Goal: Task Accomplishment & Management: Use online tool/utility

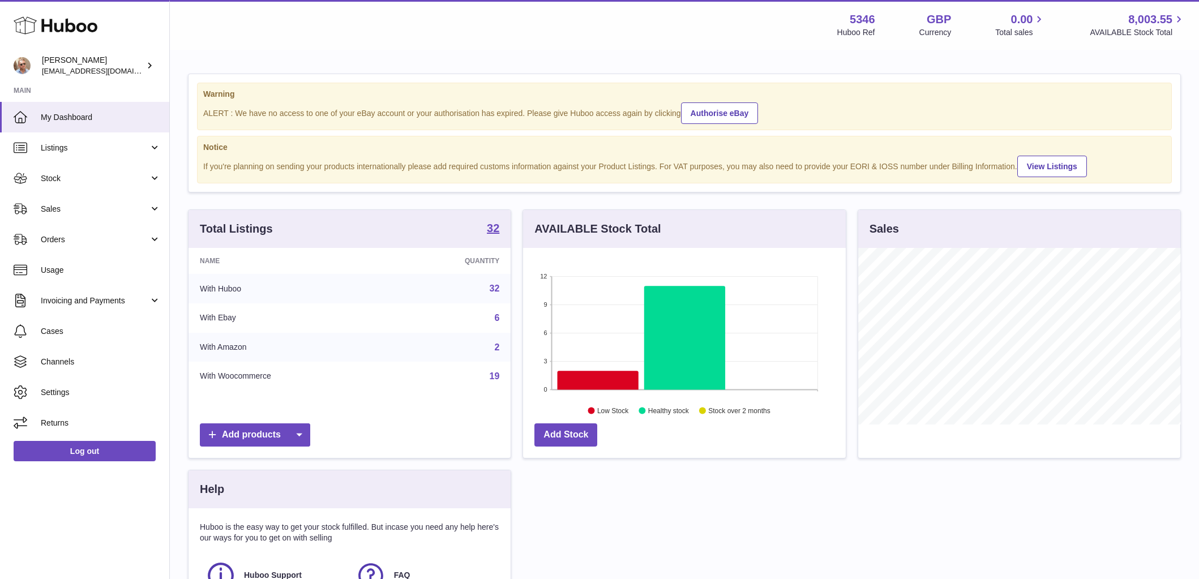
scroll to position [177, 323]
click at [82, 213] on span "Sales" at bounding box center [95, 209] width 108 height 11
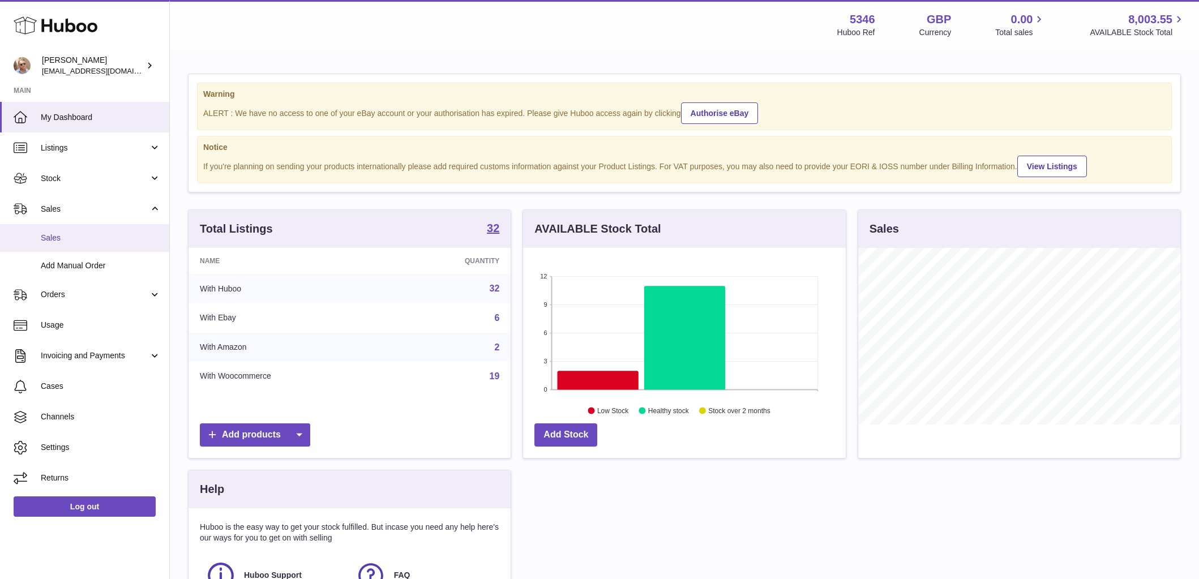
click at [79, 234] on span "Sales" at bounding box center [101, 238] width 120 height 11
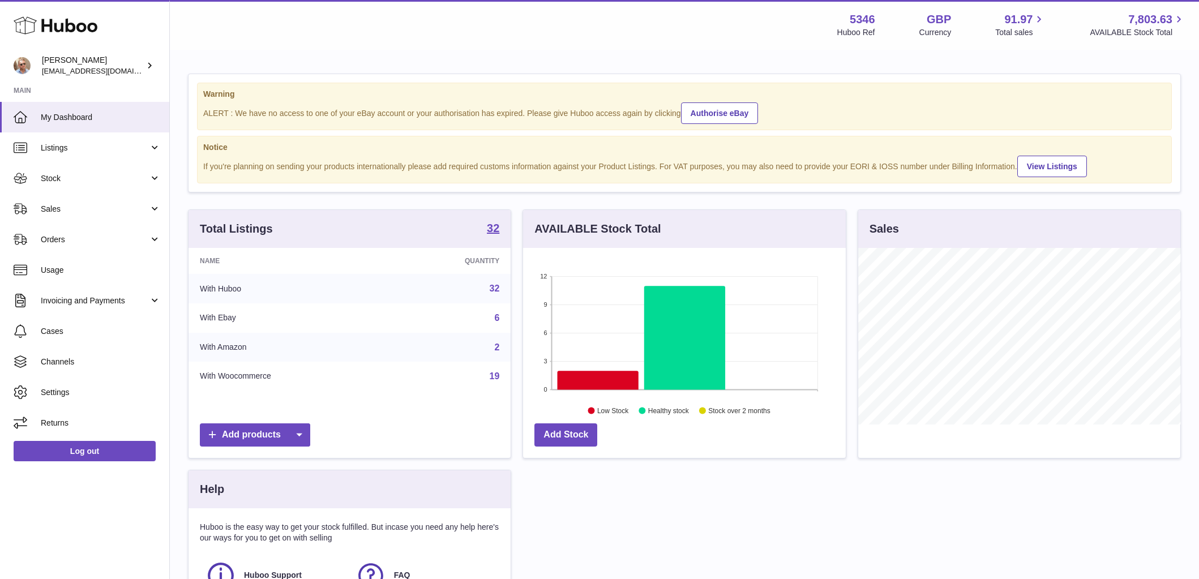
scroll to position [177, 323]
click at [93, 212] on span "Sales" at bounding box center [95, 209] width 108 height 11
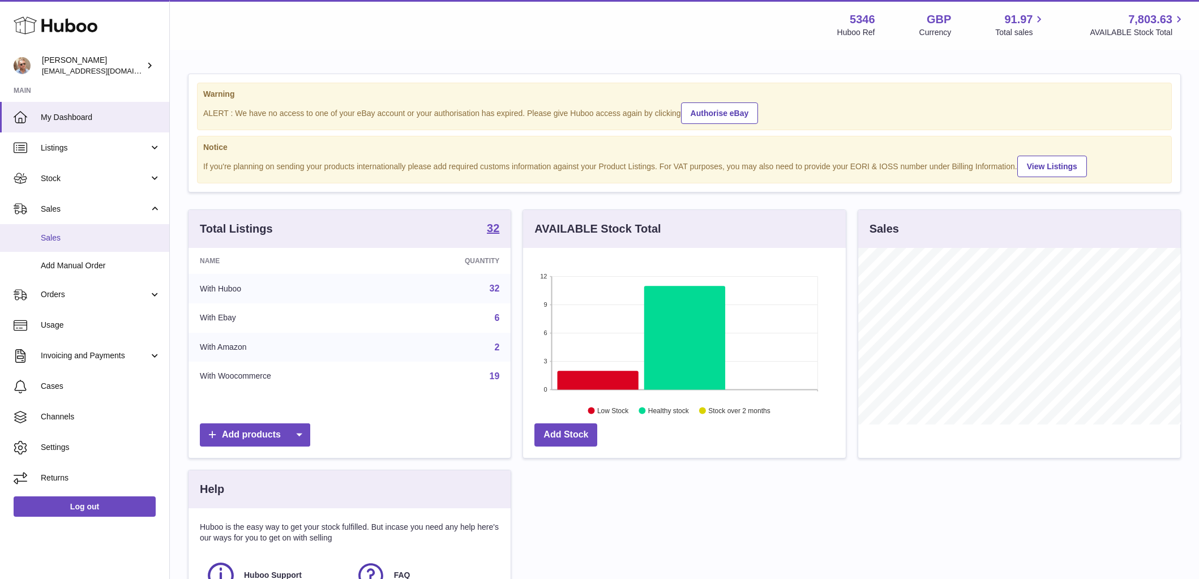
click at [93, 235] on span "Sales" at bounding box center [101, 238] width 120 height 11
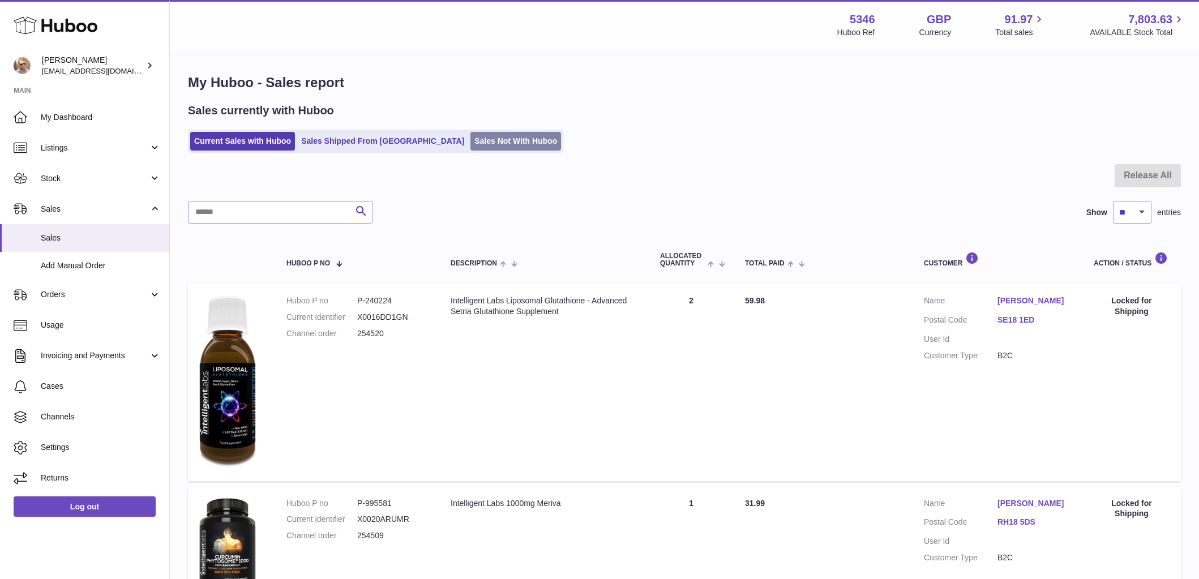
click at [470, 134] on link "Sales Not With Huboo" at bounding box center [515, 141] width 91 height 19
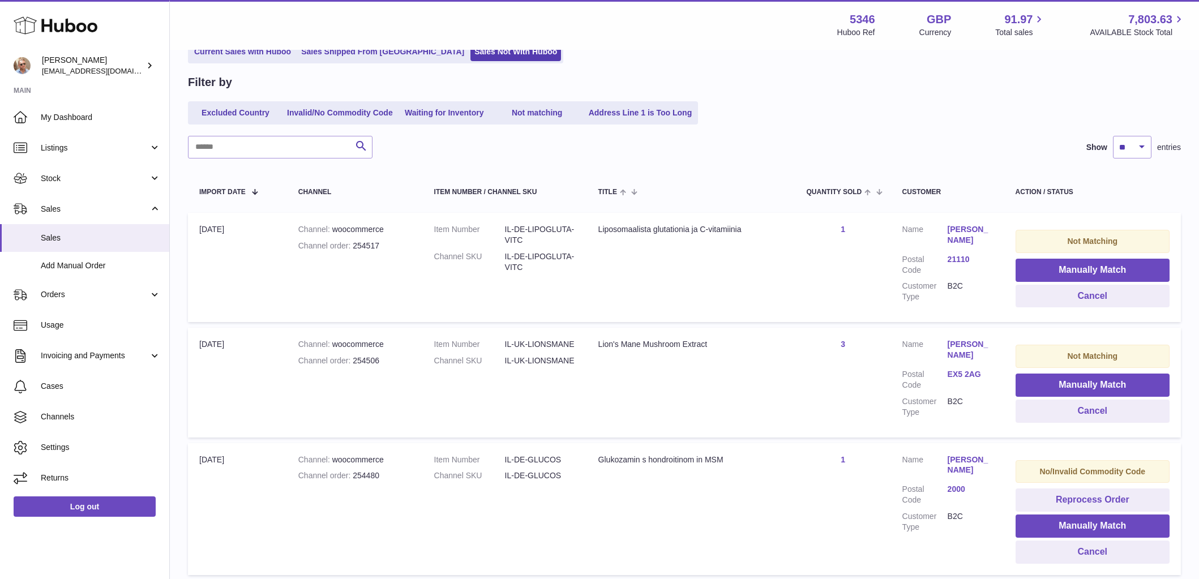
scroll to position [105, 0]
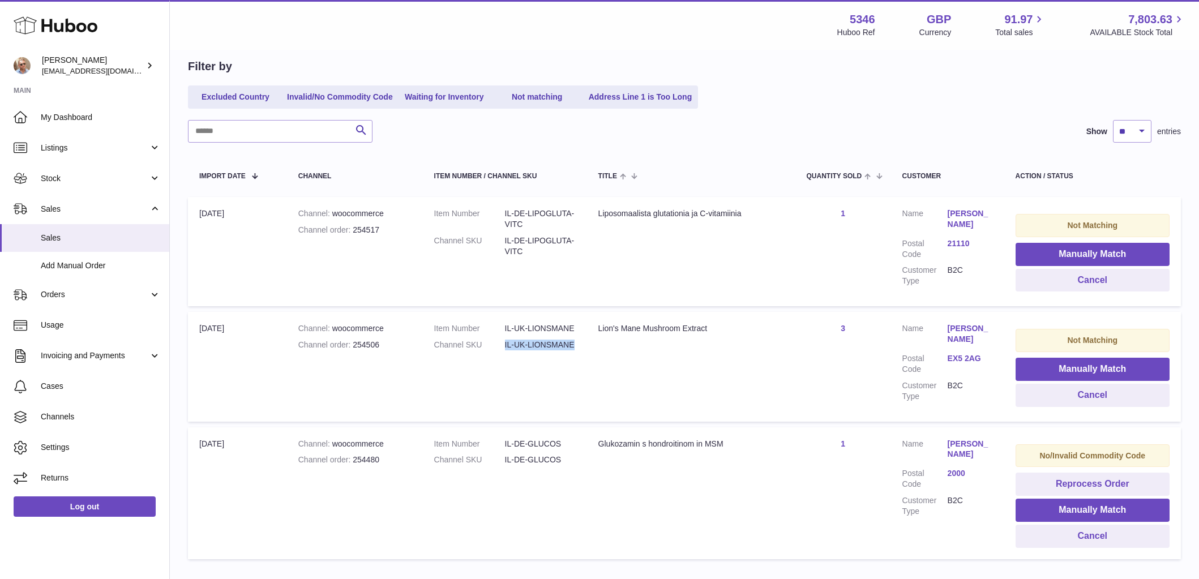
drag, startPoint x: 576, startPoint y: 346, endPoint x: 503, endPoint y: 342, distance: 72.5
click at [503, 342] on td "Item Number IL-UK-LIONSMANE Channel SKU IL-UK-LIONSMANE" at bounding box center [505, 366] width 164 height 109
copy dl "IL-UK-LIONSMANE"
click at [1119, 368] on button "Manually Match" at bounding box center [1092, 369] width 154 height 23
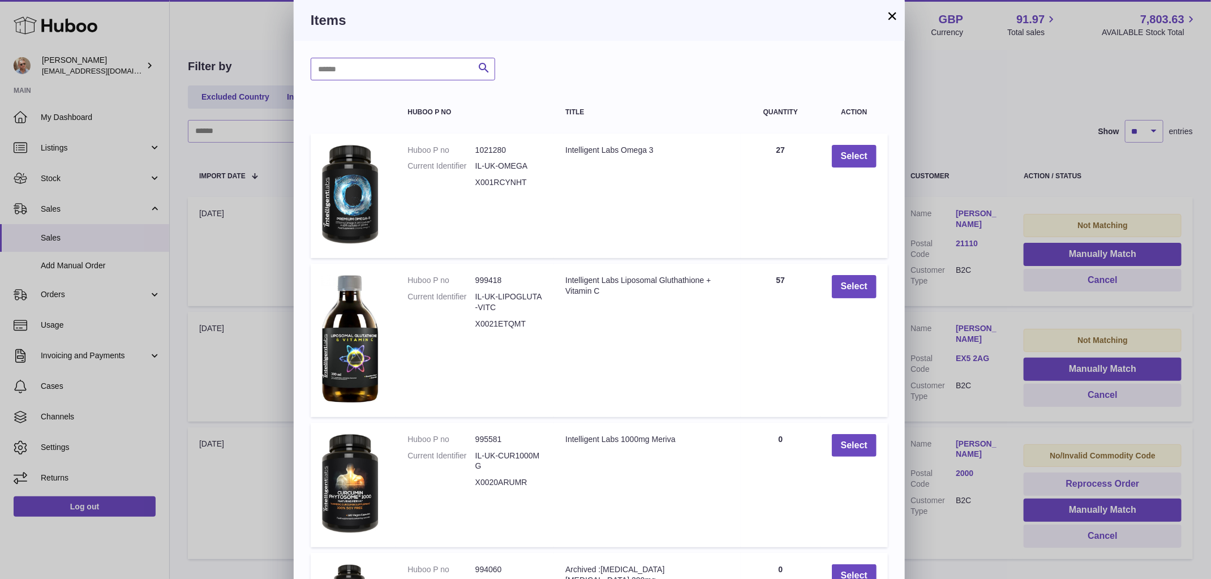
click at [384, 63] on input "text" at bounding box center [403, 69] width 185 height 23
paste input "**********"
type input "**********"
click at [484, 70] on icon "submit" at bounding box center [484, 68] width 14 height 14
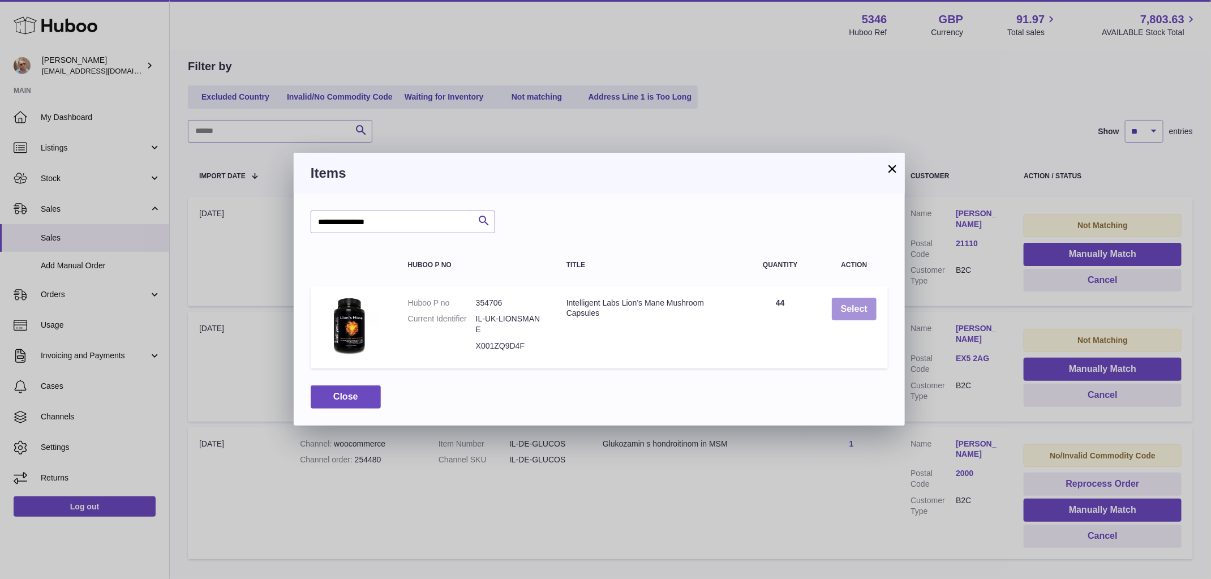
click at [855, 310] on button "Select" at bounding box center [854, 309] width 45 height 23
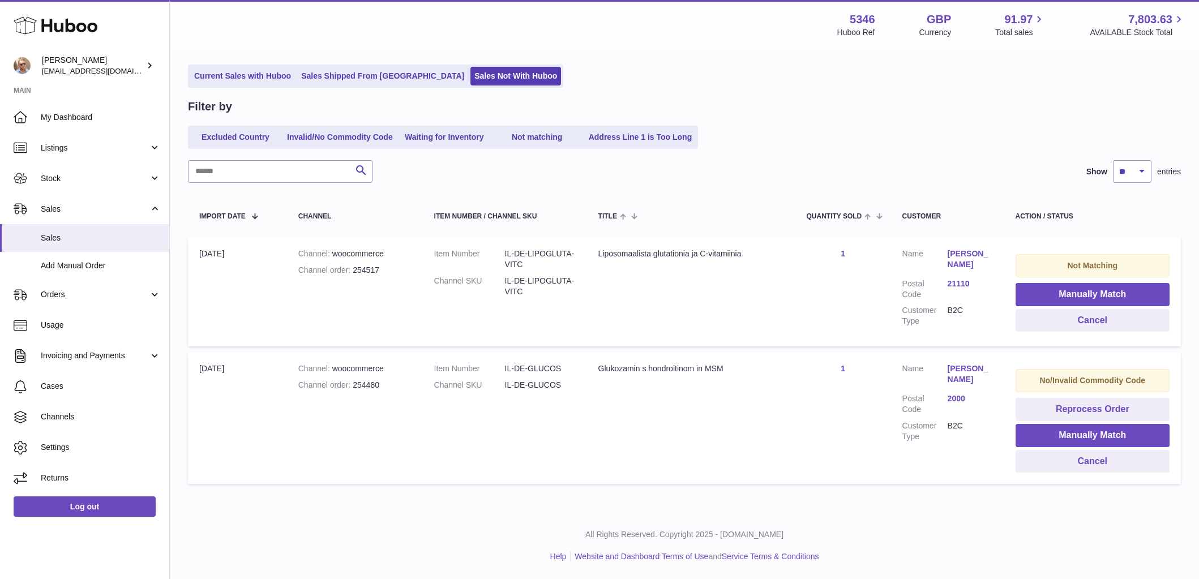
scroll to position [64, 0]
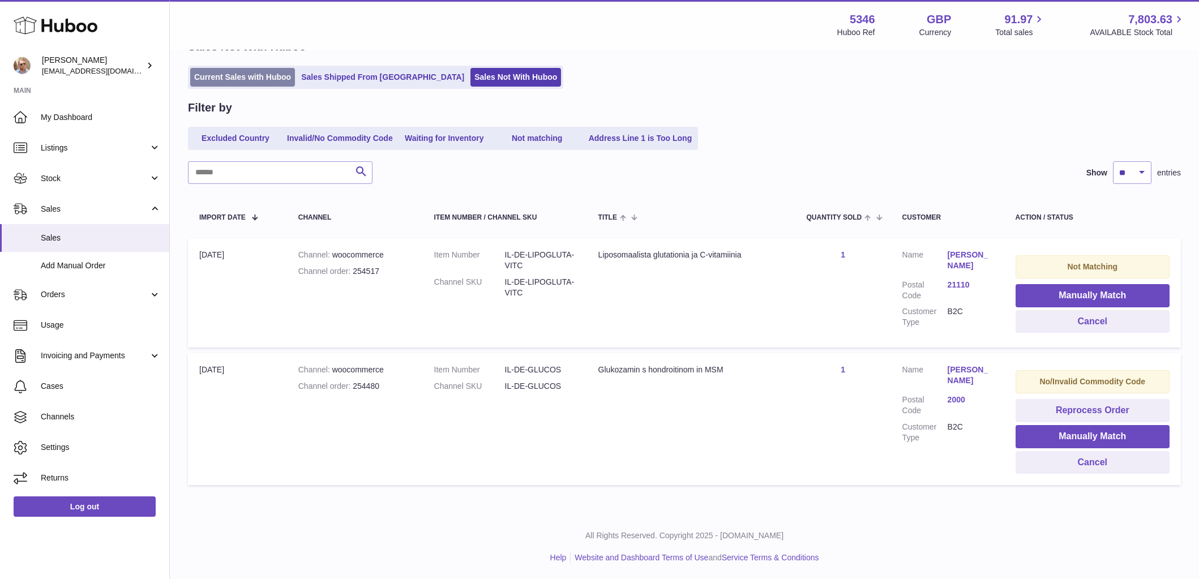
click at [217, 80] on link "Current Sales with Huboo" at bounding box center [242, 77] width 105 height 19
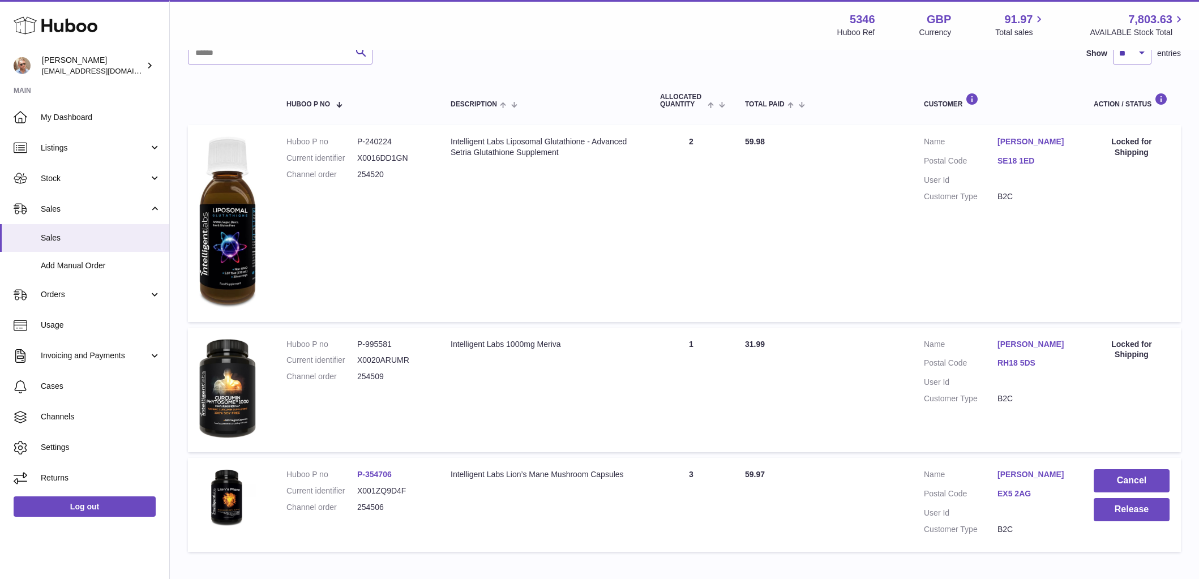
scroll to position [225, 0]
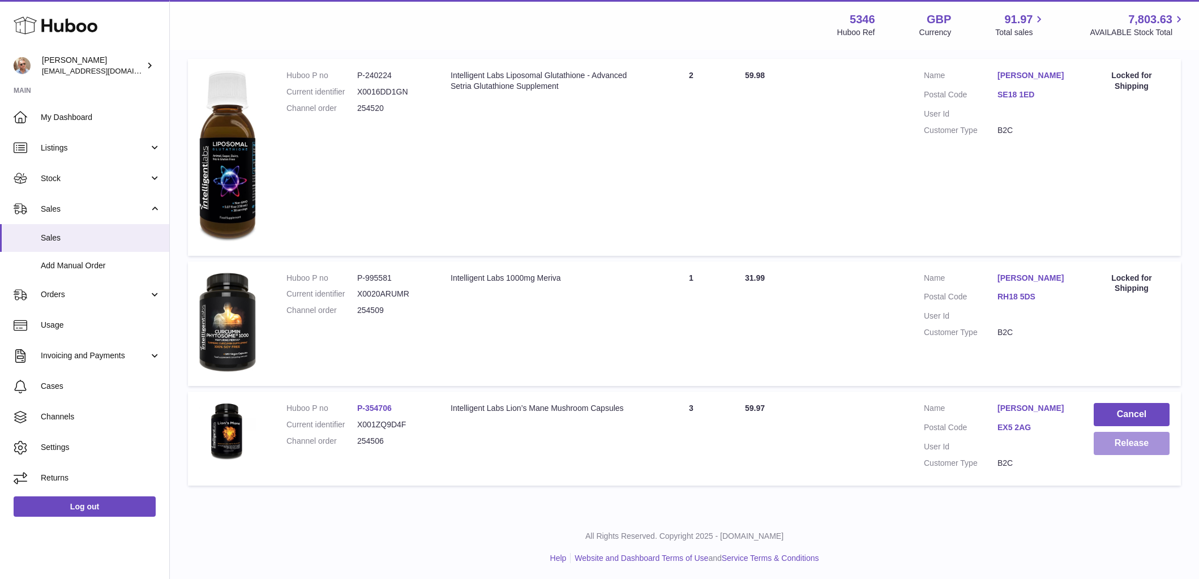
click at [1143, 440] on button "Release" at bounding box center [1131, 443] width 76 height 23
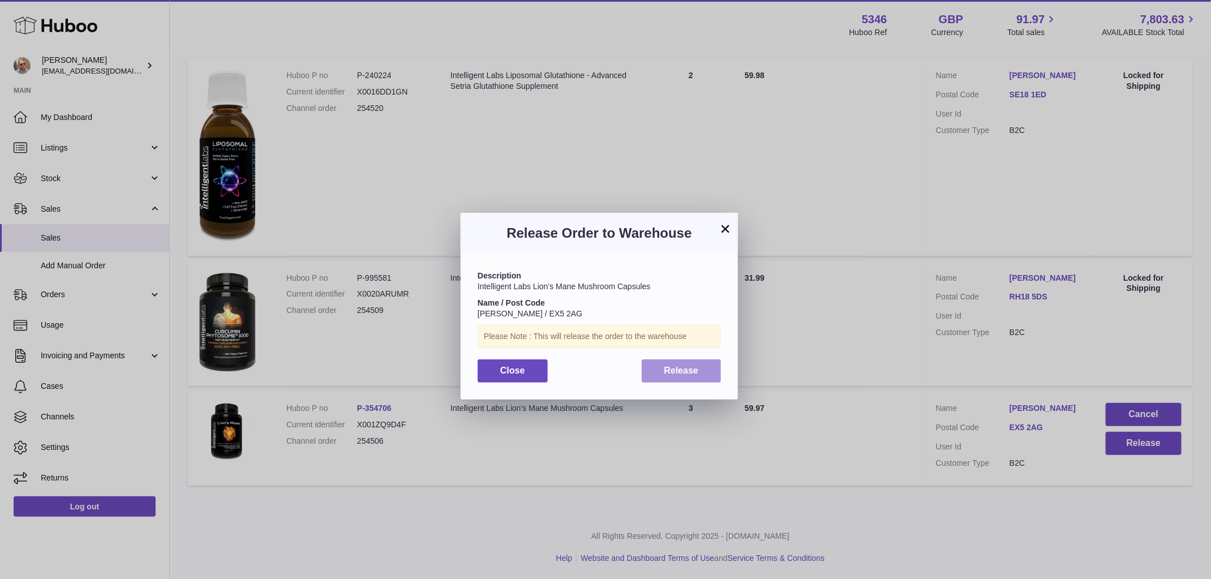
click at [700, 371] on button "Release" at bounding box center [682, 370] width 80 height 23
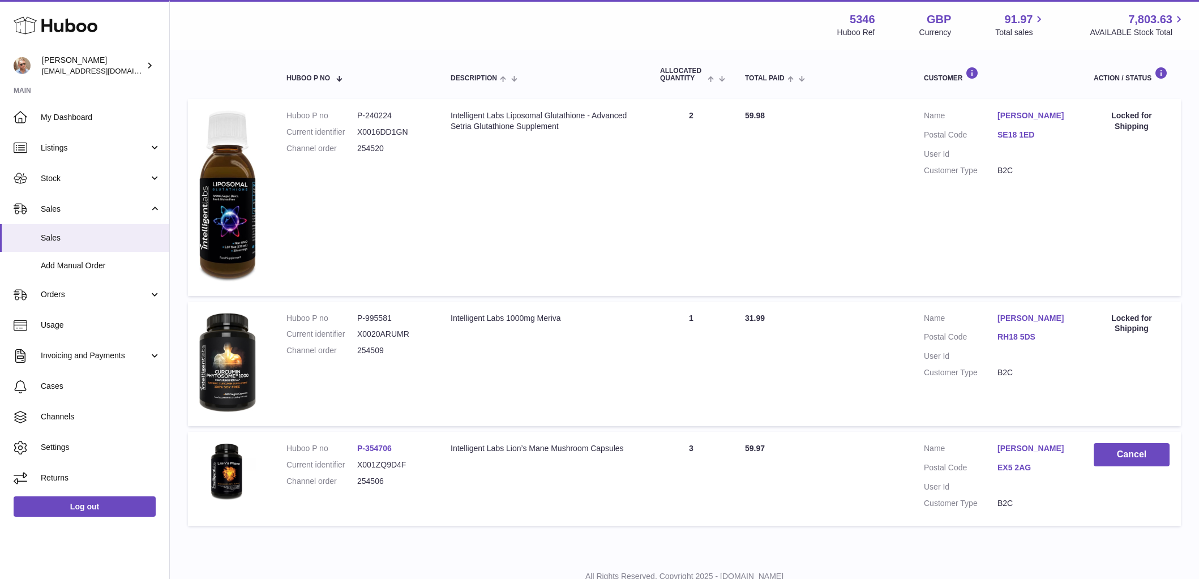
scroll to position [0, 0]
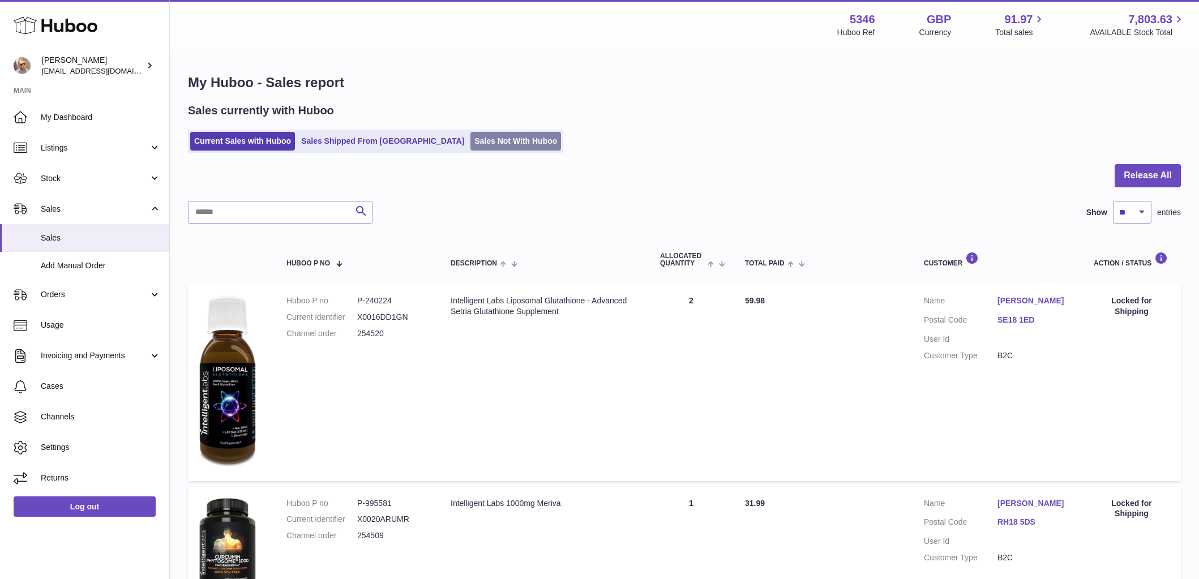
click at [470, 135] on link "Sales Not With Huboo" at bounding box center [515, 141] width 91 height 19
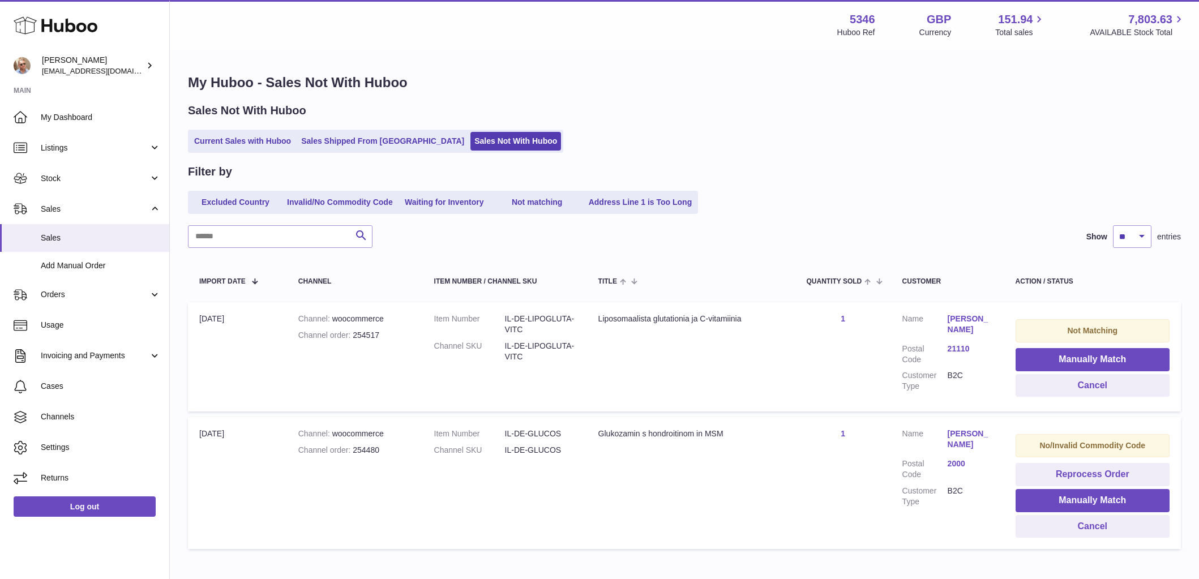
click at [967, 323] on link "[PERSON_NAME]" at bounding box center [969, 325] width 45 height 22
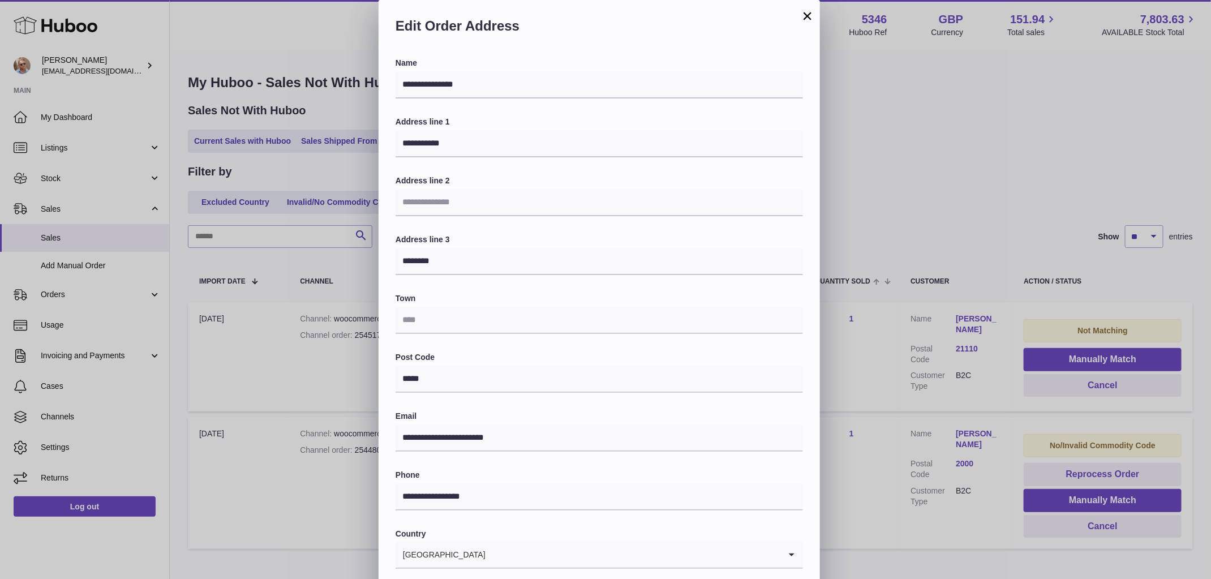
click at [802, 9] on button "×" at bounding box center [808, 16] width 14 height 14
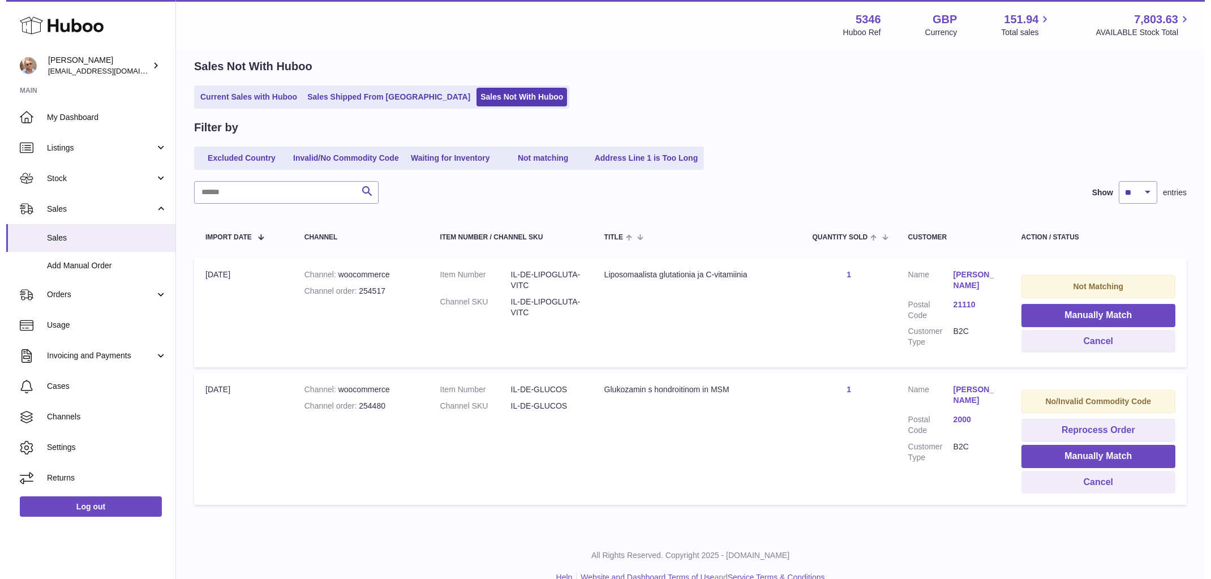
scroll to position [64, 0]
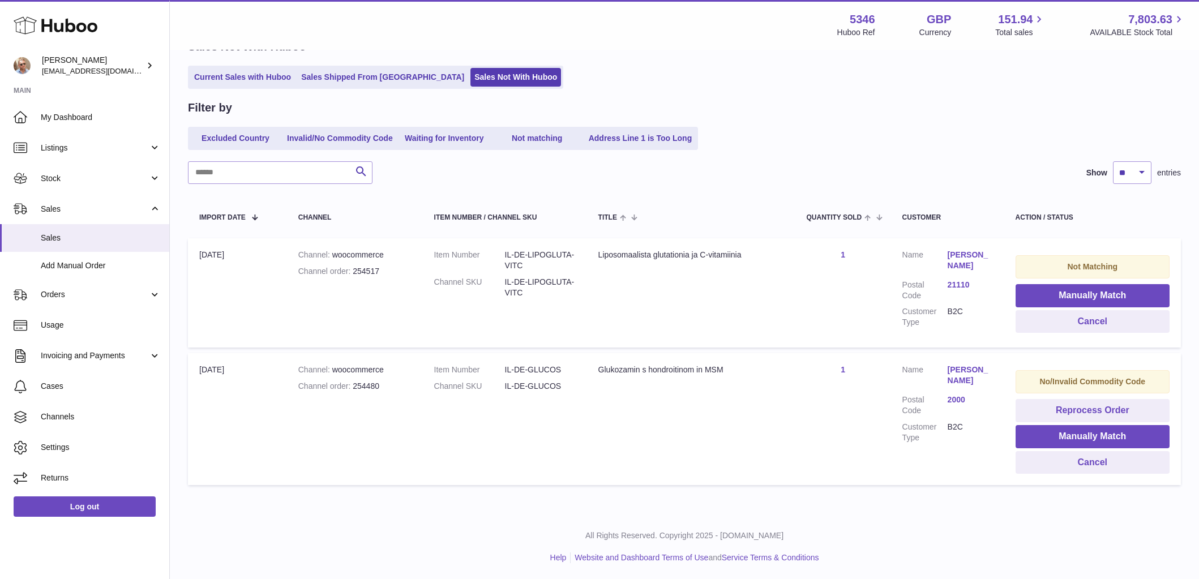
click at [962, 371] on link "[PERSON_NAME]" at bounding box center [969, 375] width 45 height 22
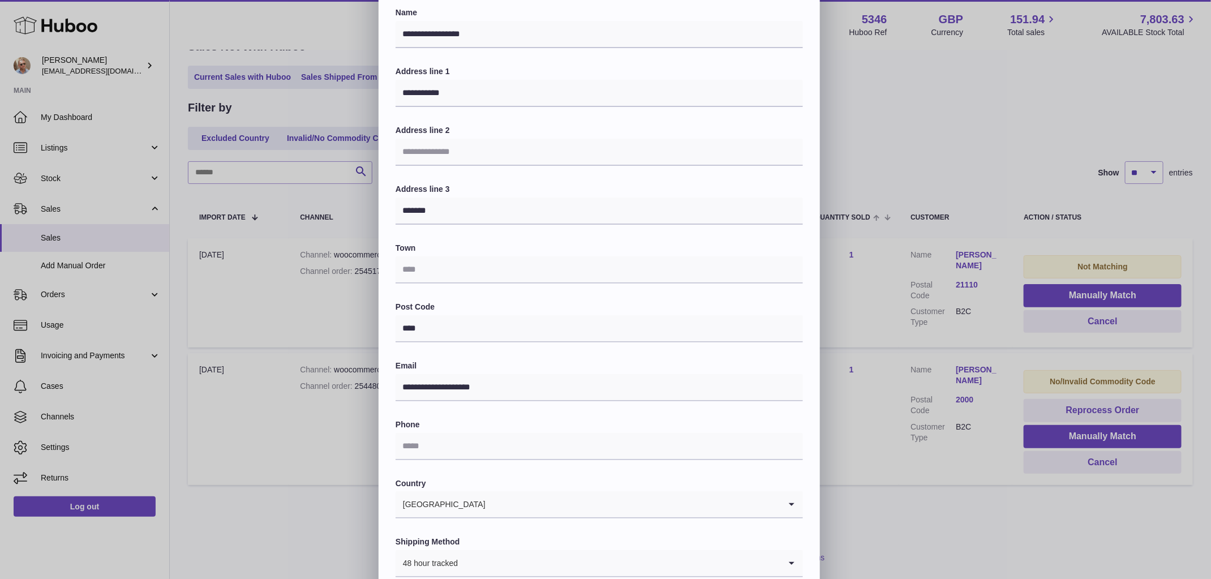
scroll to position [0, 0]
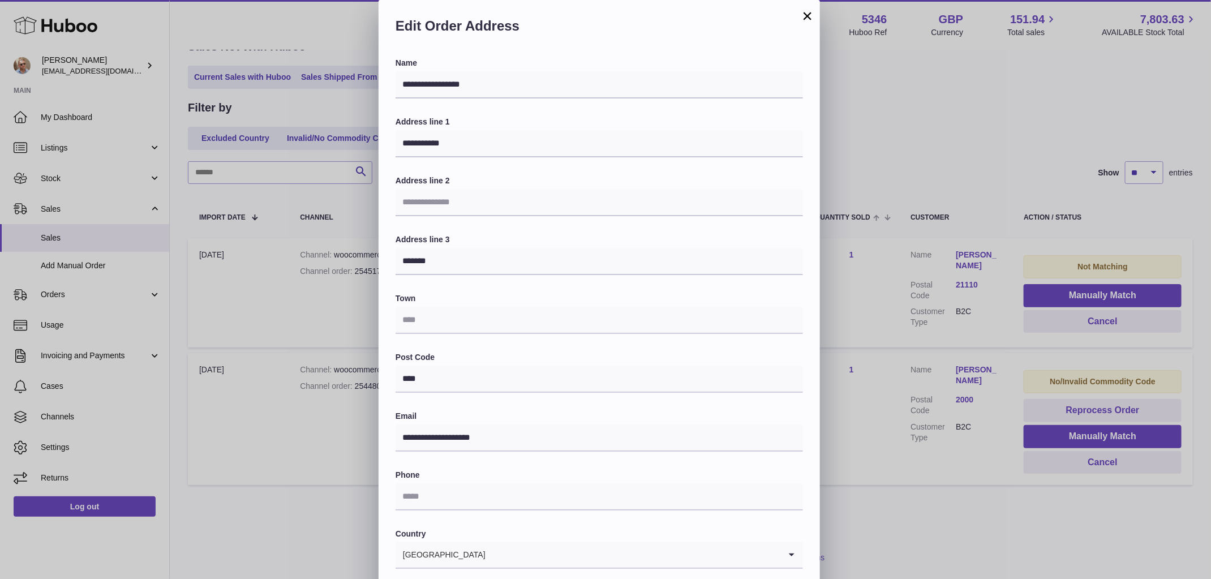
click at [807, 22] on button "×" at bounding box center [808, 16] width 14 height 14
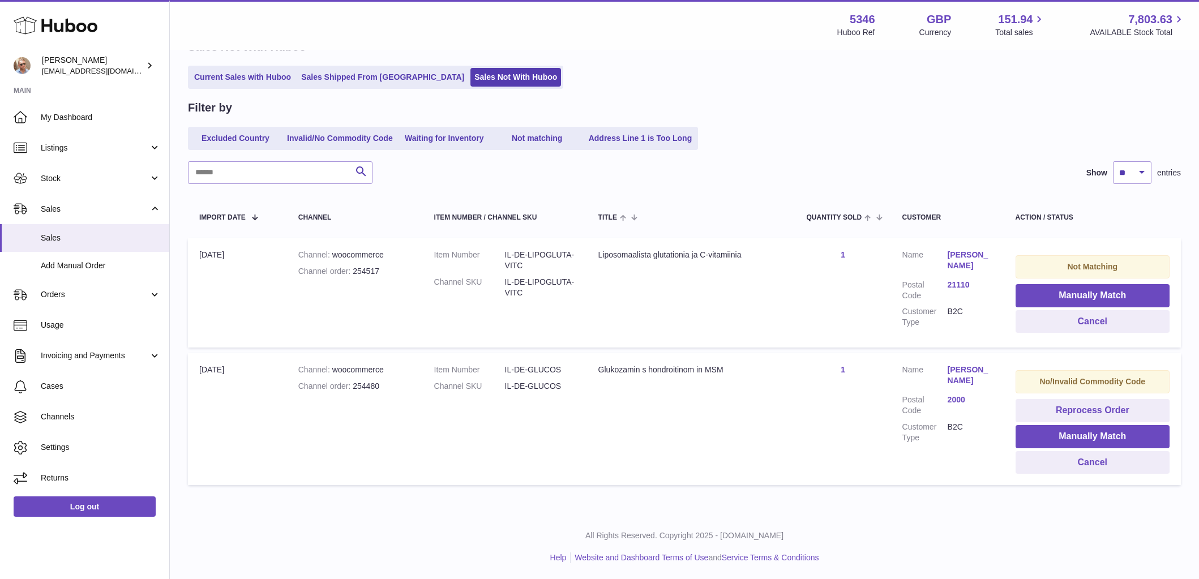
click at [965, 370] on link "[PERSON_NAME]" at bounding box center [969, 375] width 45 height 22
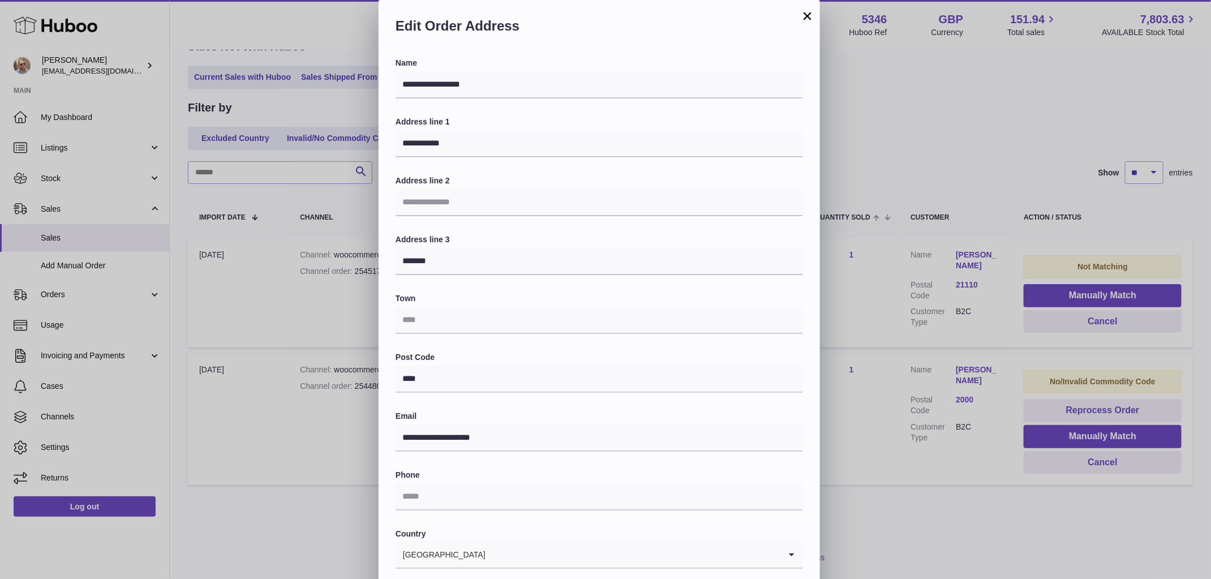
click at [805, 13] on button "×" at bounding box center [808, 16] width 14 height 14
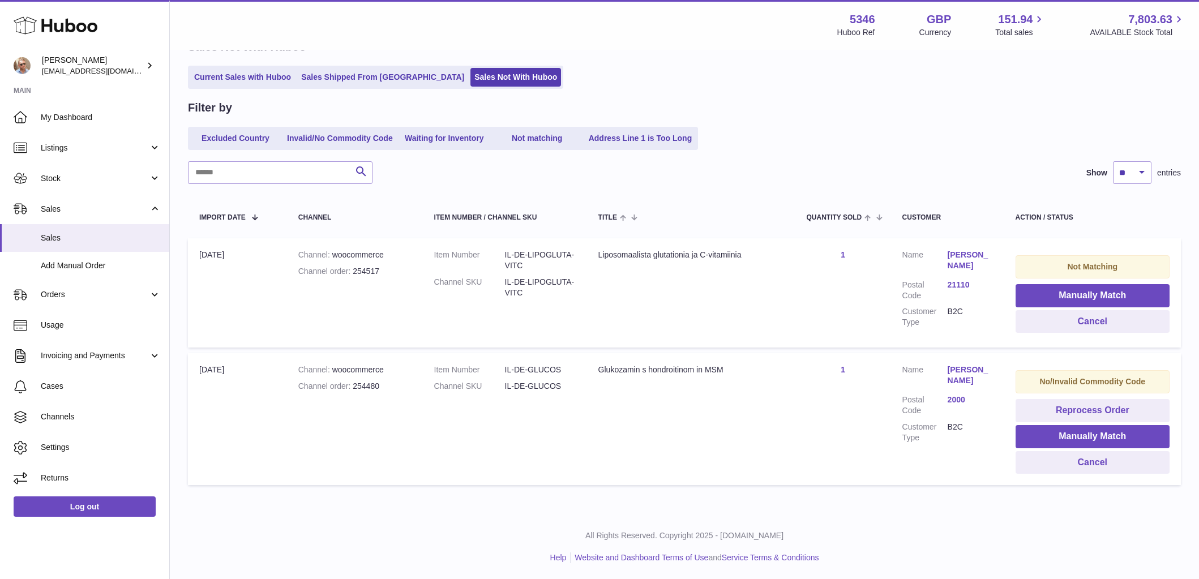
click at [959, 368] on link "[PERSON_NAME]" at bounding box center [969, 375] width 45 height 22
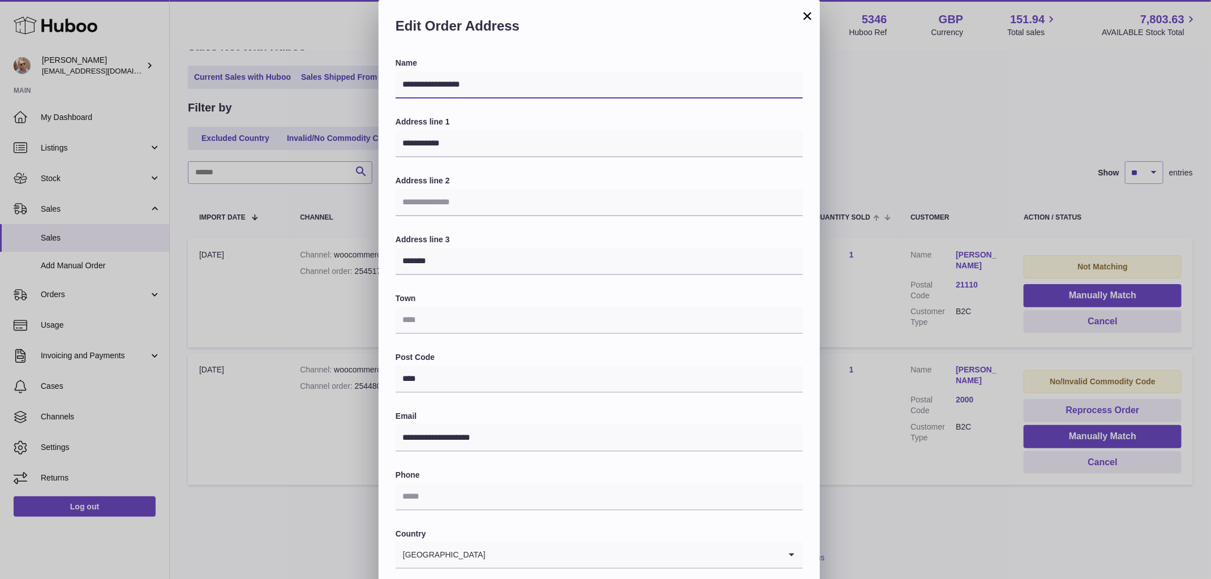
drag, startPoint x: 488, startPoint y: 83, endPoint x: 396, endPoint y: 79, distance: 91.8
click at [396, 79] on input "**********" at bounding box center [600, 84] width 408 height 27
click at [809, 16] on button "×" at bounding box center [808, 16] width 14 height 14
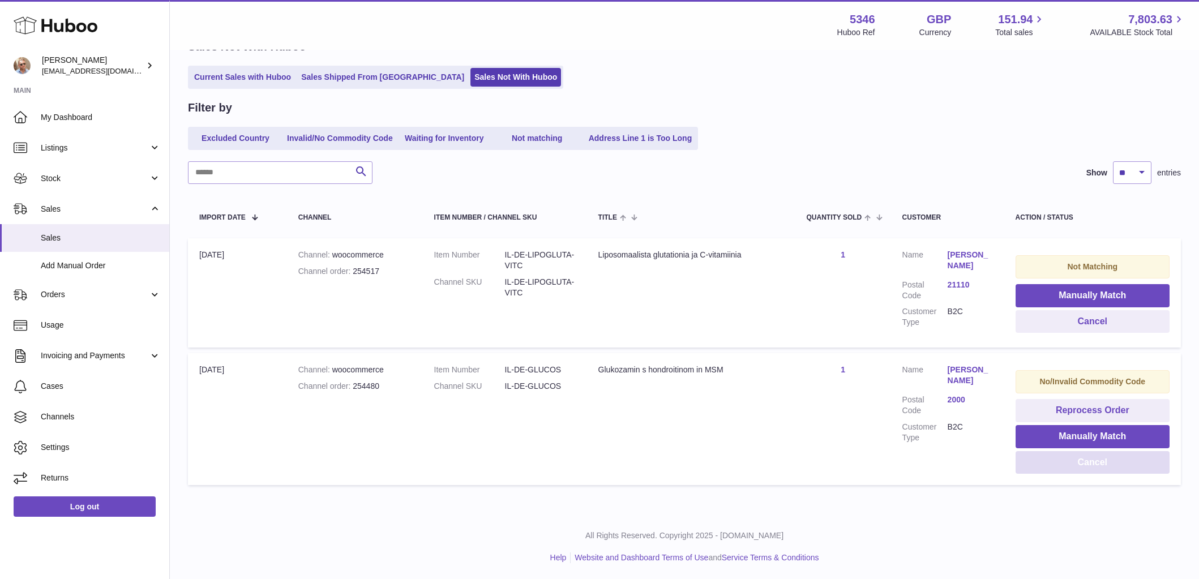
click at [1120, 460] on button "Cancel" at bounding box center [1092, 462] width 154 height 23
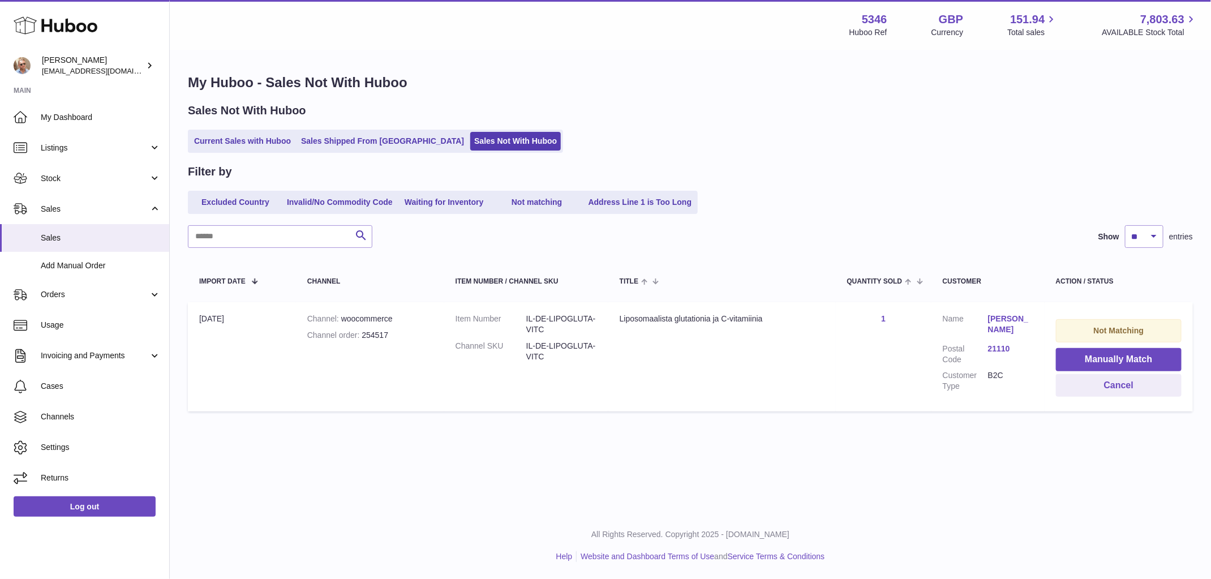
click at [998, 320] on link "[PERSON_NAME]" at bounding box center [1010, 325] width 45 height 22
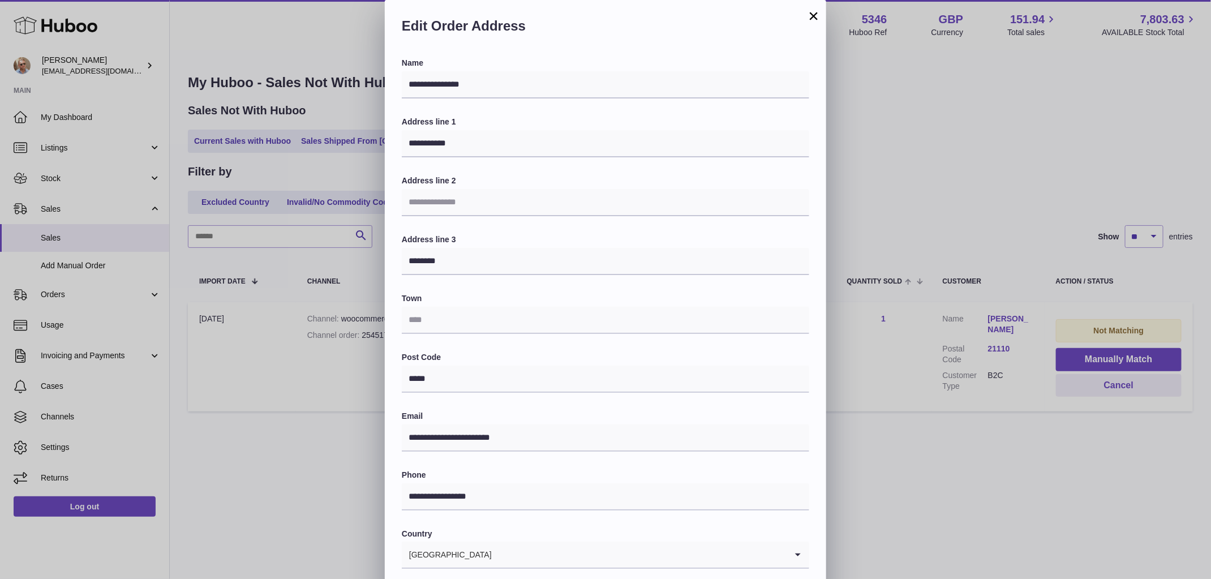
click at [816, 12] on button "×" at bounding box center [814, 16] width 14 height 14
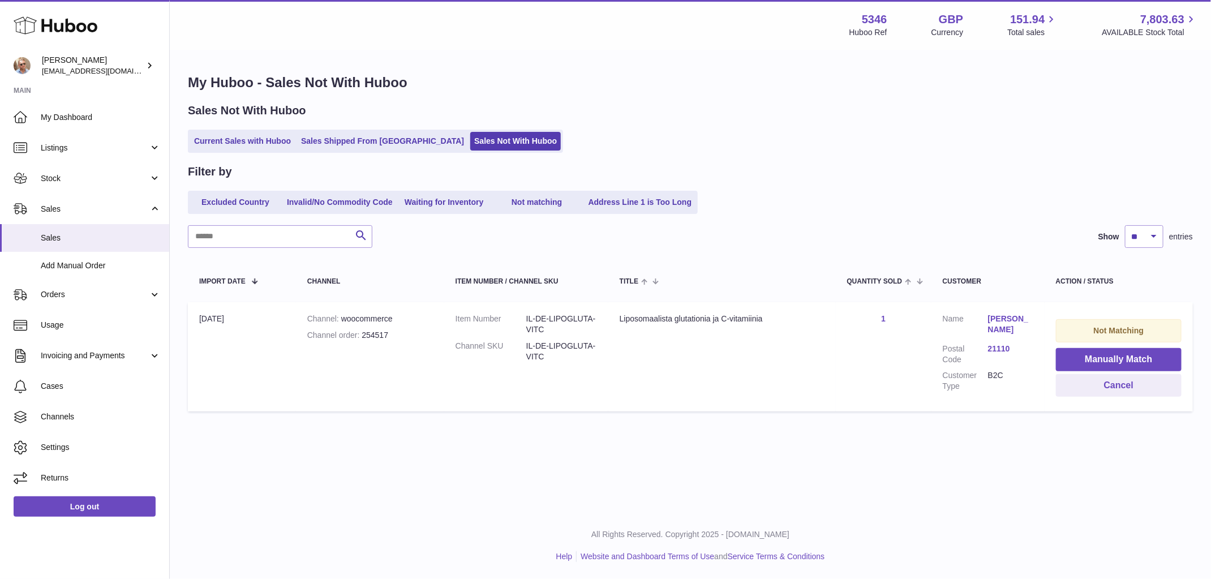
click at [1002, 322] on link "[PERSON_NAME]" at bounding box center [1010, 325] width 45 height 22
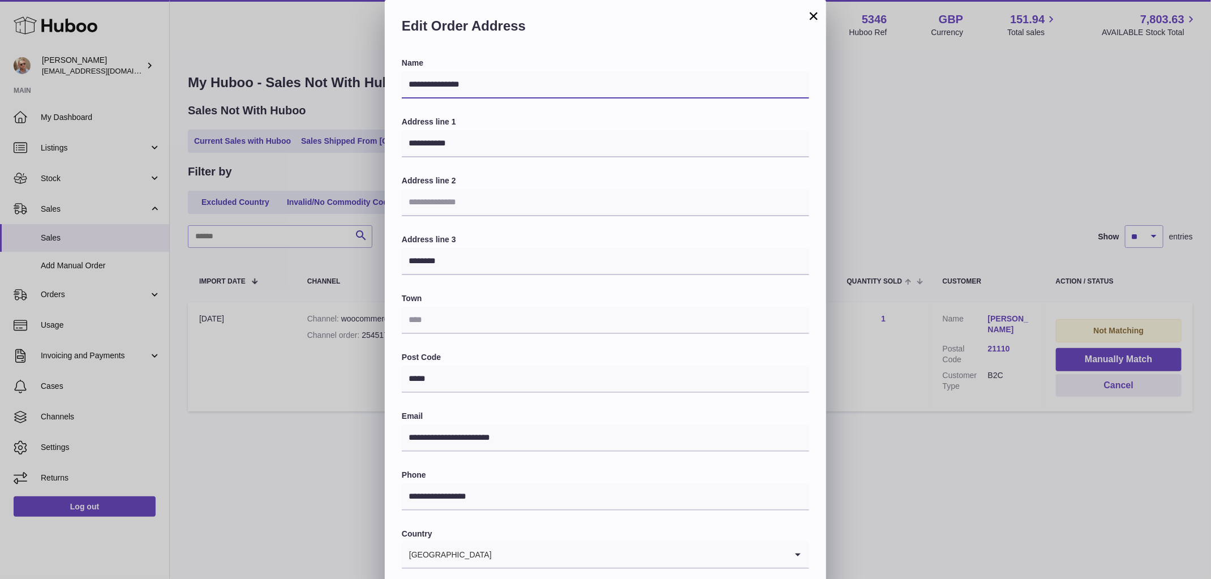
drag, startPoint x: 474, startPoint y: 89, endPoint x: 413, endPoint y: 72, distance: 63.8
click at [413, 72] on input "**********" at bounding box center [606, 84] width 408 height 27
